Goal: Transaction & Acquisition: Purchase product/service

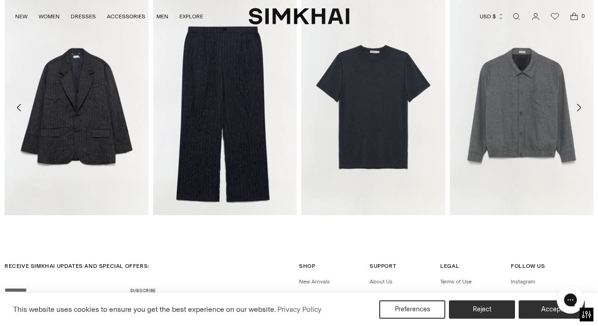
scroll to position [2133, 0]
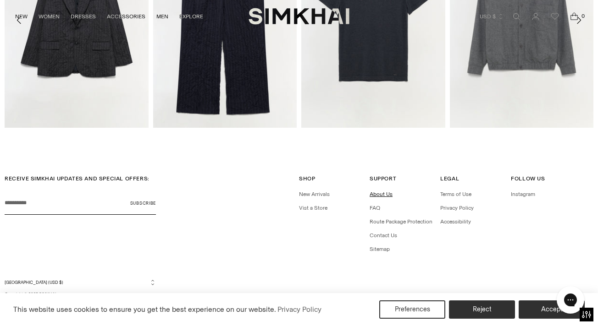
click at [384, 193] on link "About Us" at bounding box center [380, 194] width 23 height 6
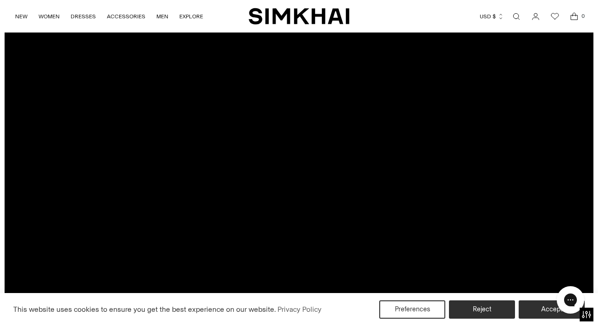
scroll to position [55, 0]
click at [539, 309] on button "Accept" at bounding box center [551, 309] width 70 height 19
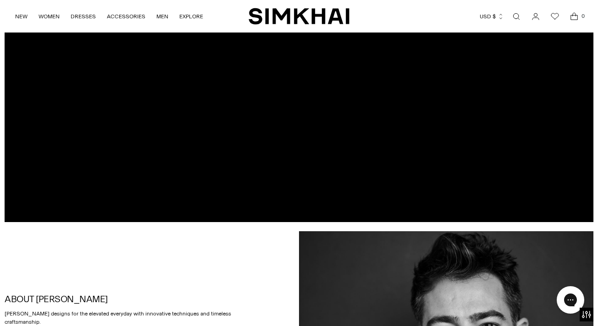
scroll to position [0, 0]
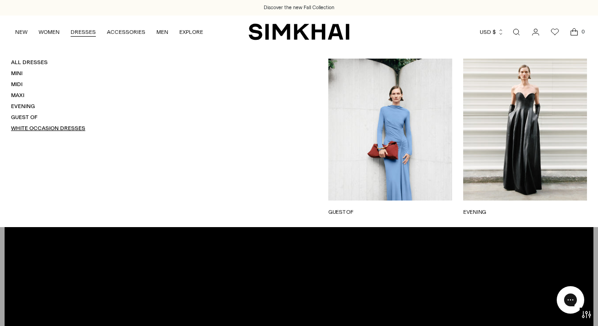
click at [21, 128] on link "White Occasion Dresses" at bounding box center [48, 128] width 74 height 6
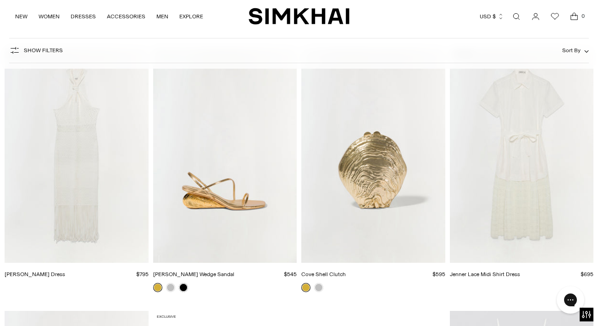
scroll to position [3242, 0]
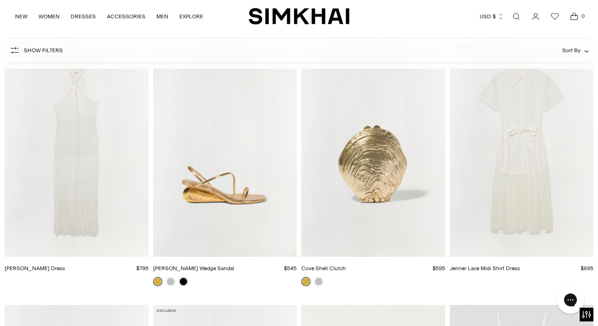
scroll to position [3236, 0]
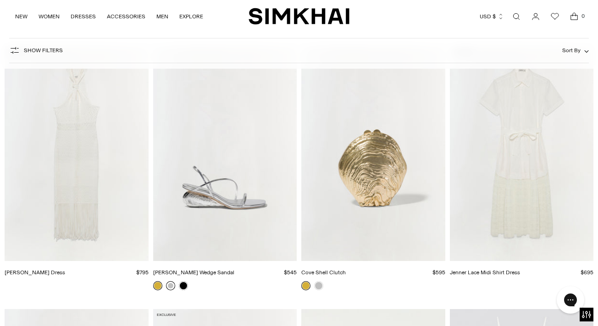
click at [171, 286] on link at bounding box center [170, 285] width 9 height 9
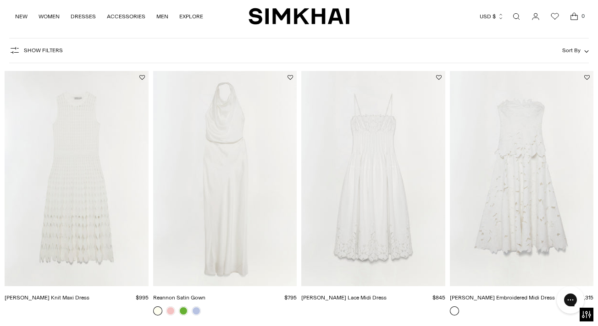
scroll to position [0, 0]
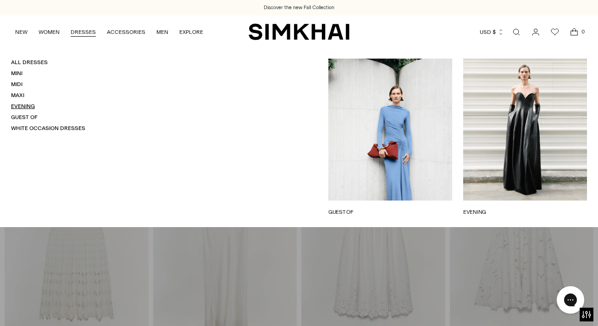
click at [22, 108] on link "Evening" at bounding box center [23, 106] width 24 height 6
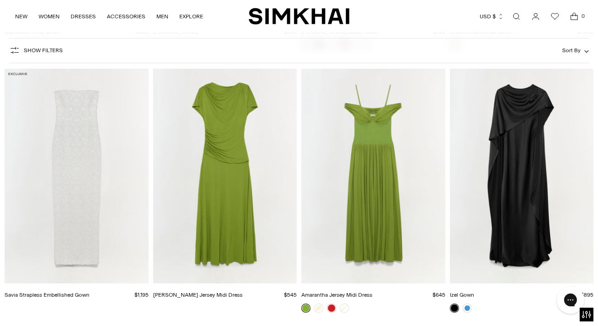
scroll to position [2173, 0]
